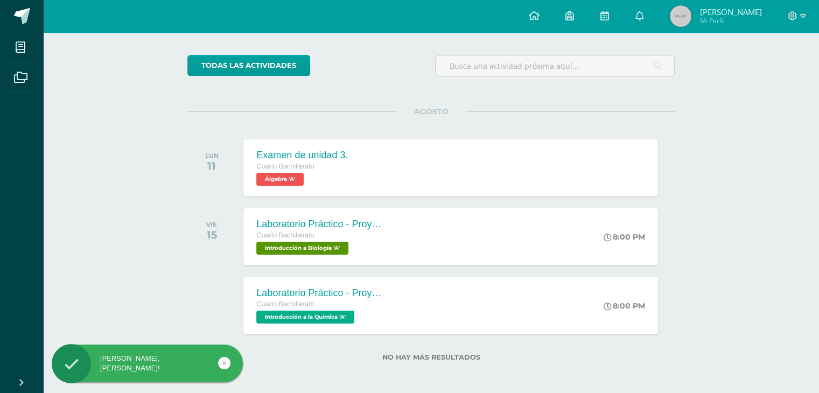
scroll to position [75, 0]
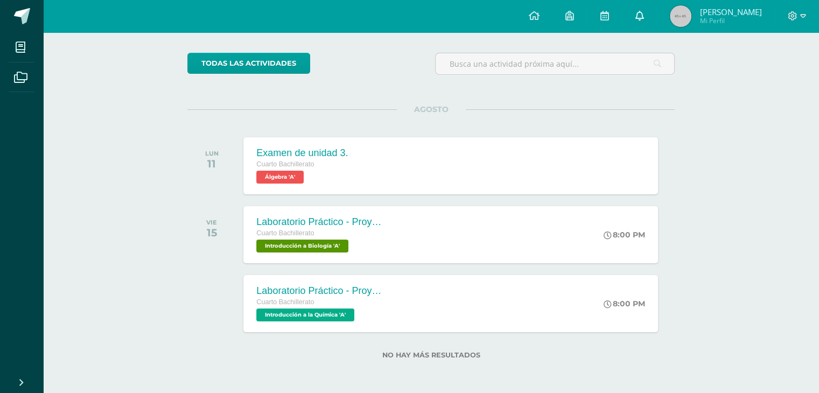
click at [656, 12] on link at bounding box center [639, 16] width 34 height 32
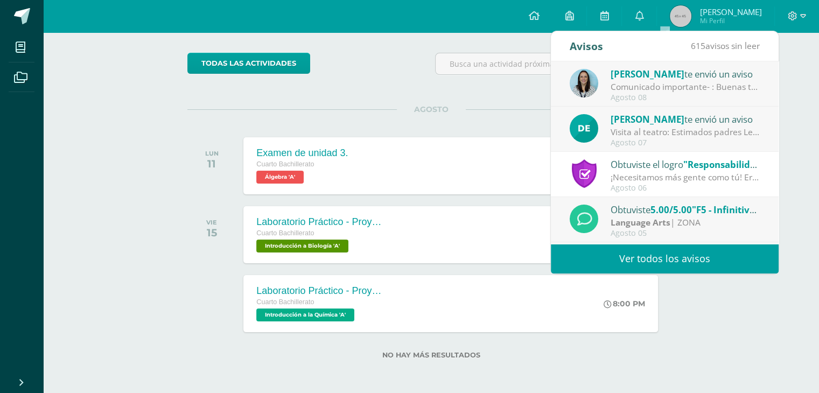
click at [614, 266] on link "Ver todos los avisos" at bounding box center [665, 259] width 228 height 30
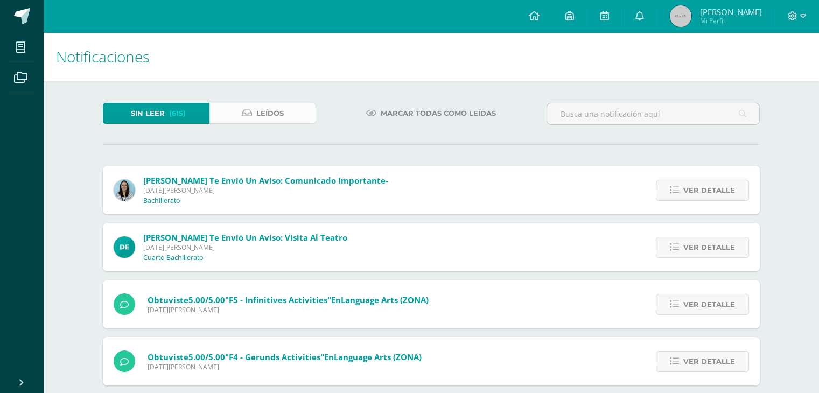
click at [284, 111] on link "Leídos" at bounding box center [262, 113] width 107 height 21
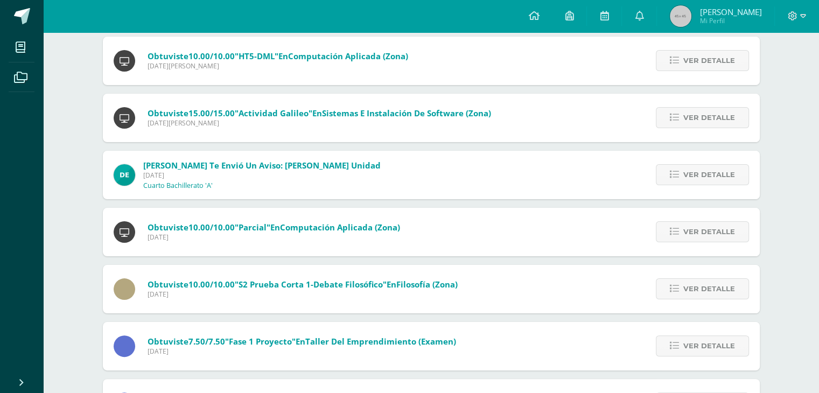
scroll to position [187, 0]
click at [667, 178] on link "Ver detalle" at bounding box center [702, 174] width 93 height 21
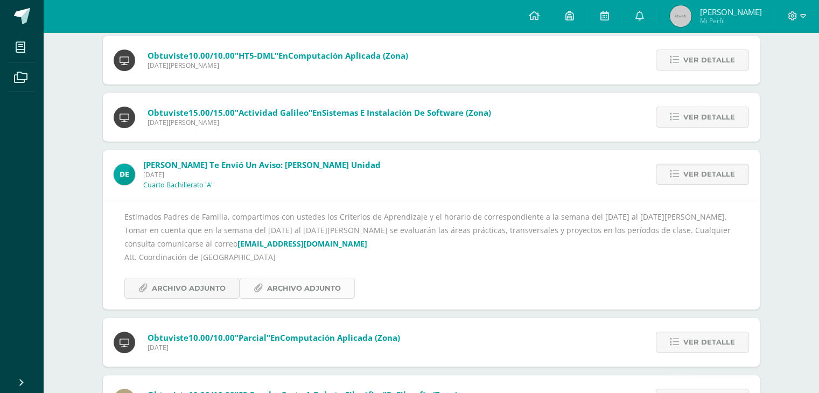
click at [267, 285] on span "Archivo Adjunto" at bounding box center [304, 288] width 74 height 20
click at [211, 291] on span "Archivo Adjunto" at bounding box center [189, 288] width 74 height 20
